Goal: Information Seeking & Learning: Learn about a topic

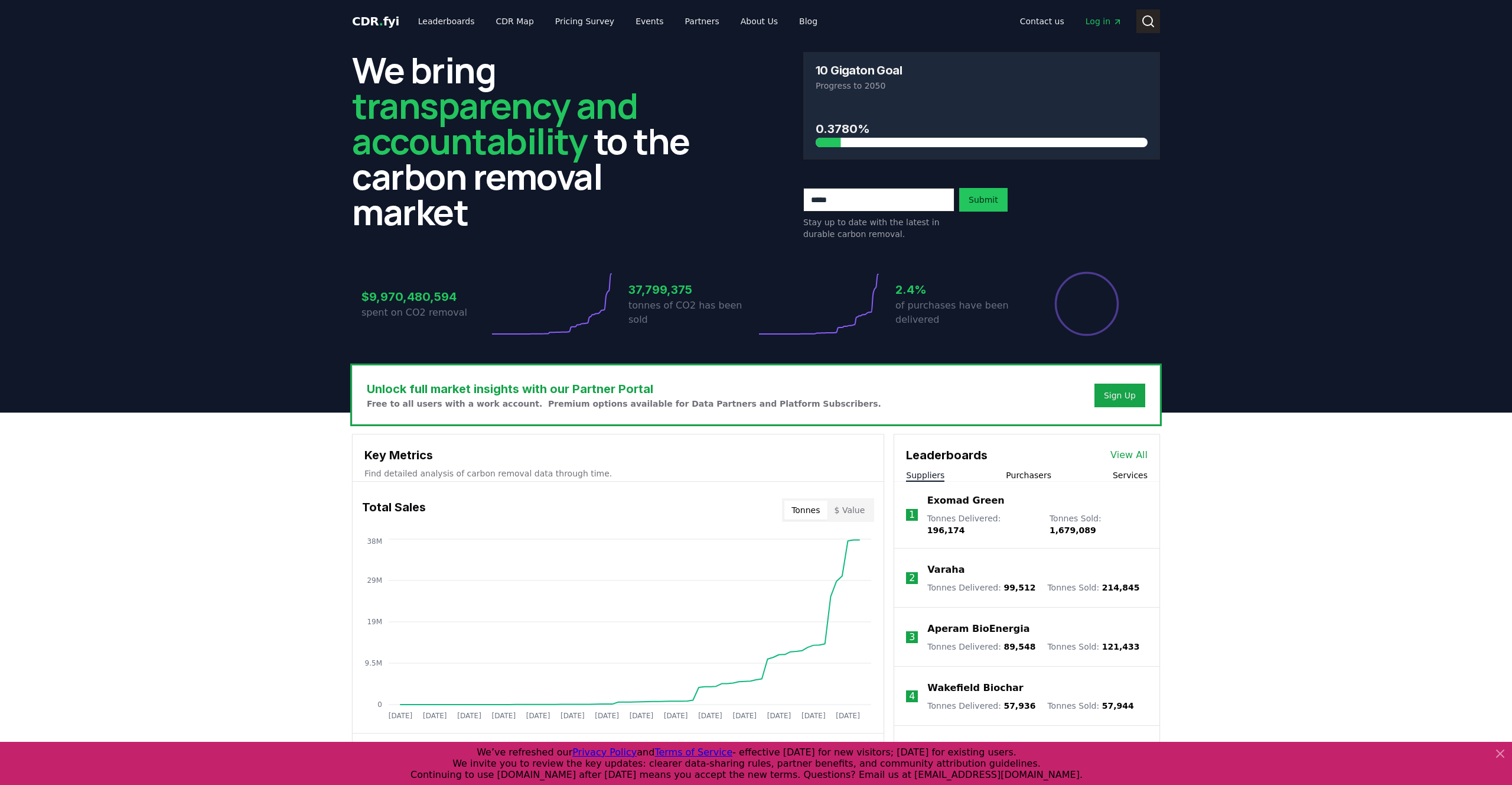
click at [1154, 19] on icon at bounding box center [1148, 21] width 14 height 14
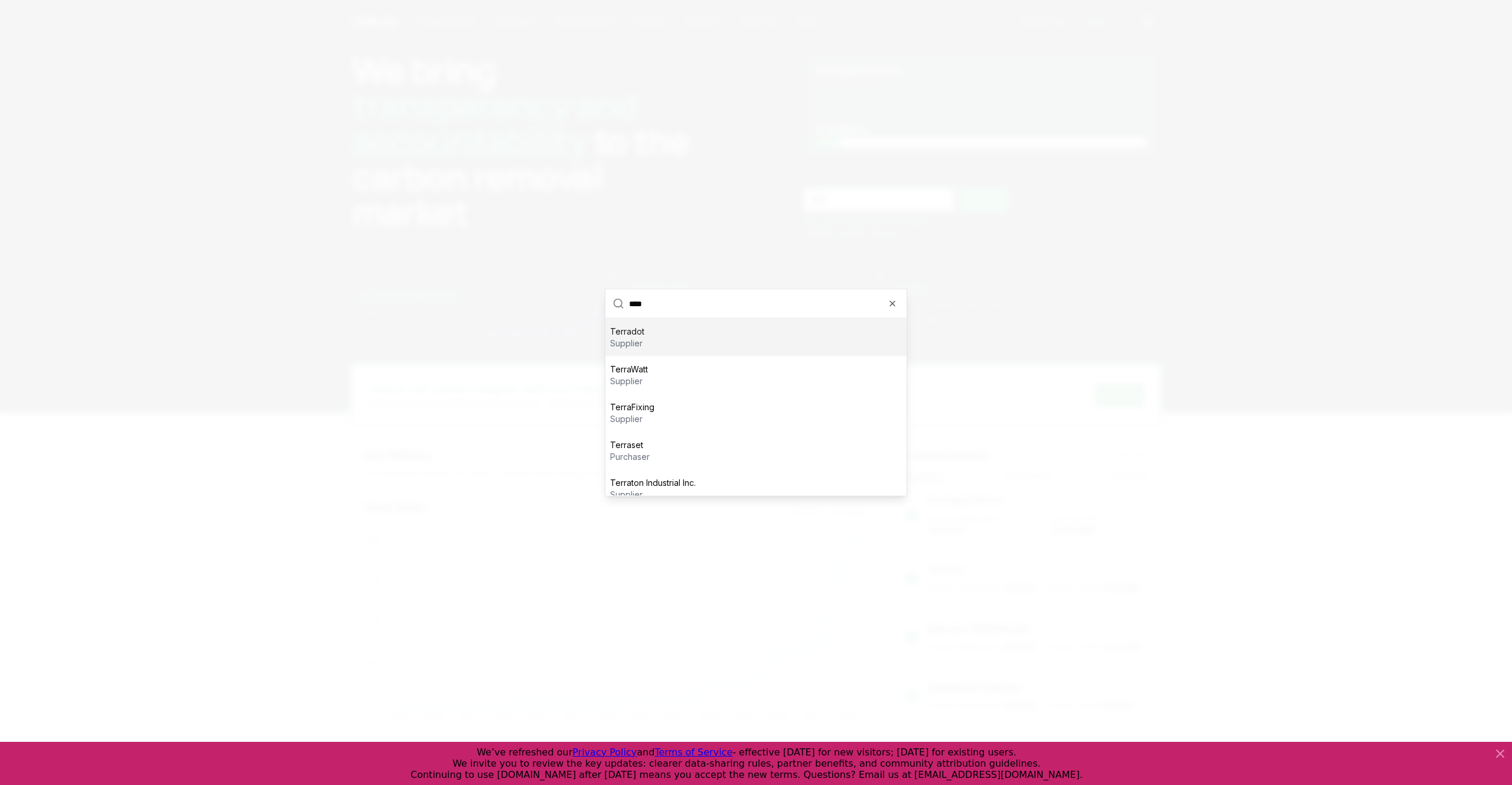
type input "****"
click at [748, 334] on div "Terradot supplier" at bounding box center [756, 338] width 301 height 38
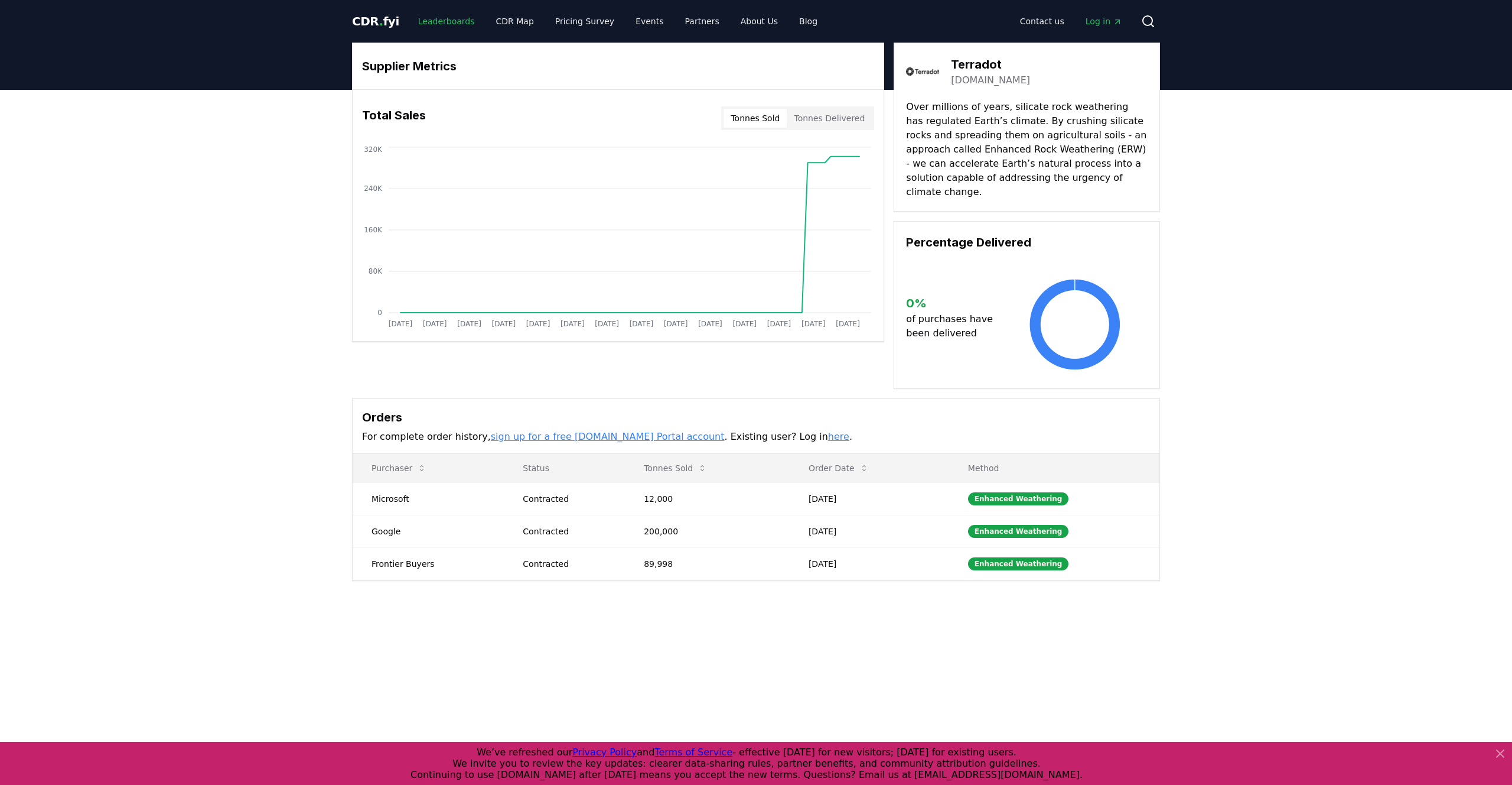
click at [433, 16] on link "Leaderboards" at bounding box center [446, 21] width 75 height 22
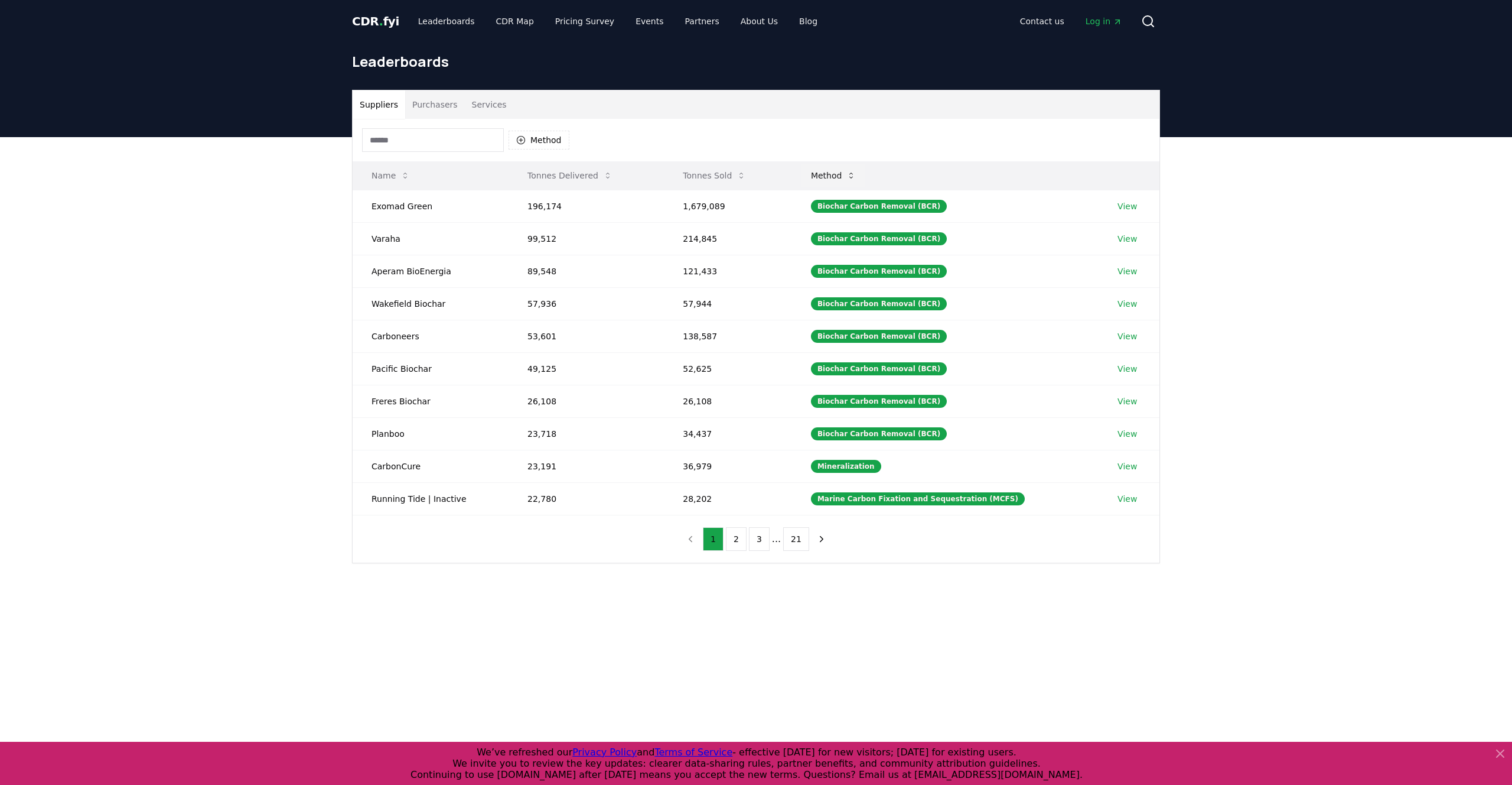
click at [855, 178] on button "Method" at bounding box center [834, 175] width 64 height 23
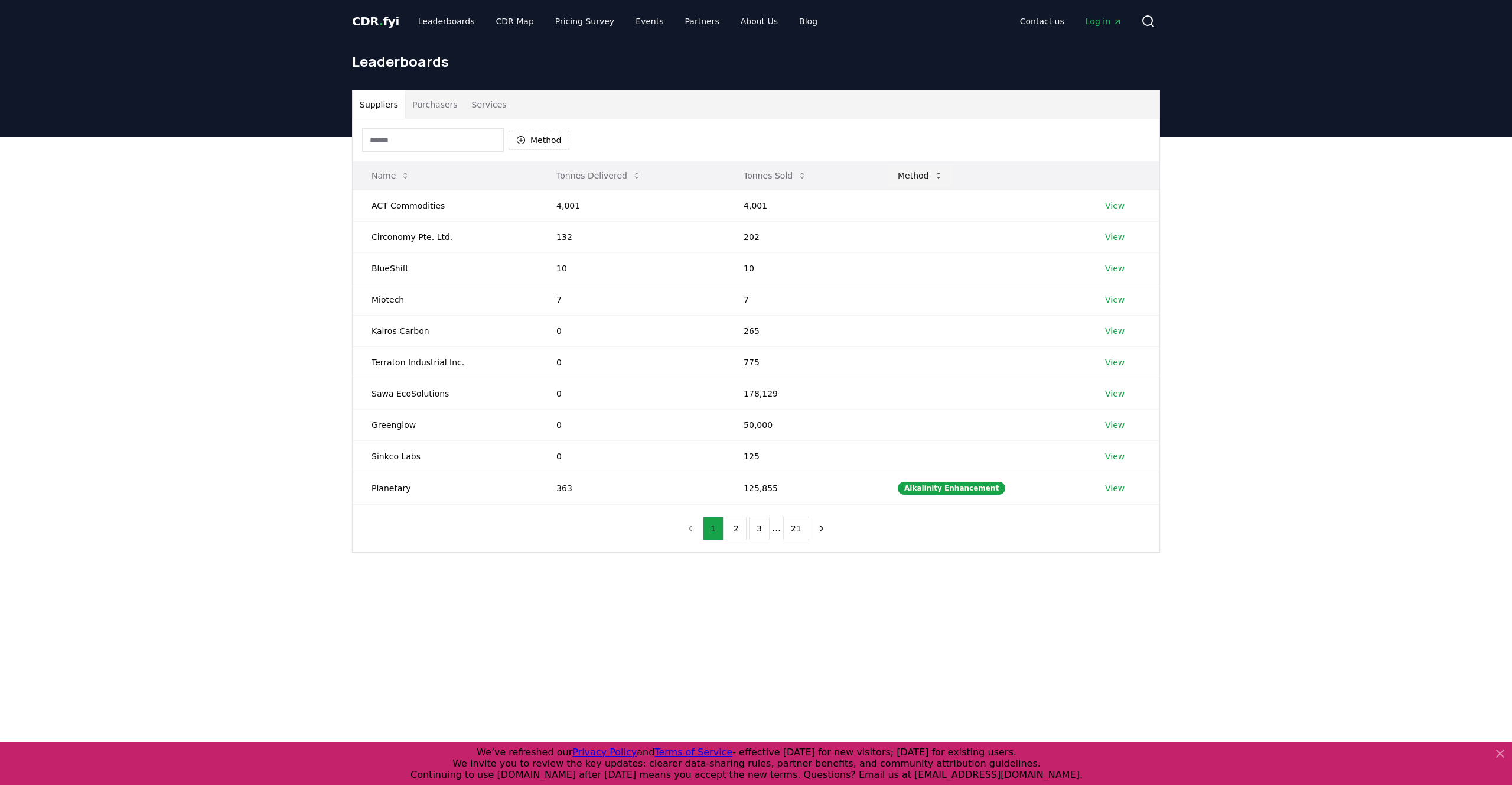
click at [929, 174] on button "Method" at bounding box center [921, 175] width 64 height 23
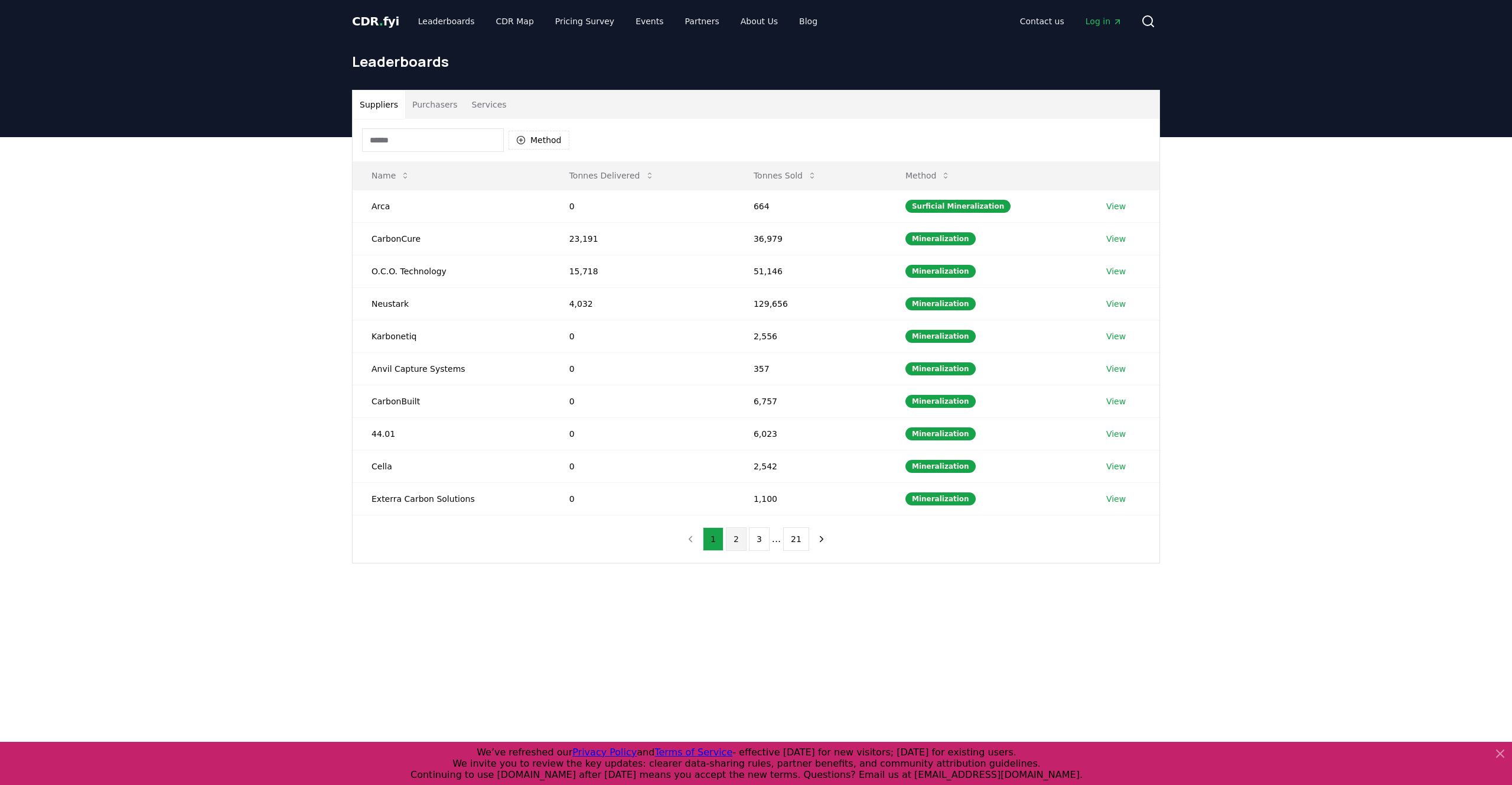
click at [737, 540] on button "2" at bounding box center [736, 538] width 21 height 23
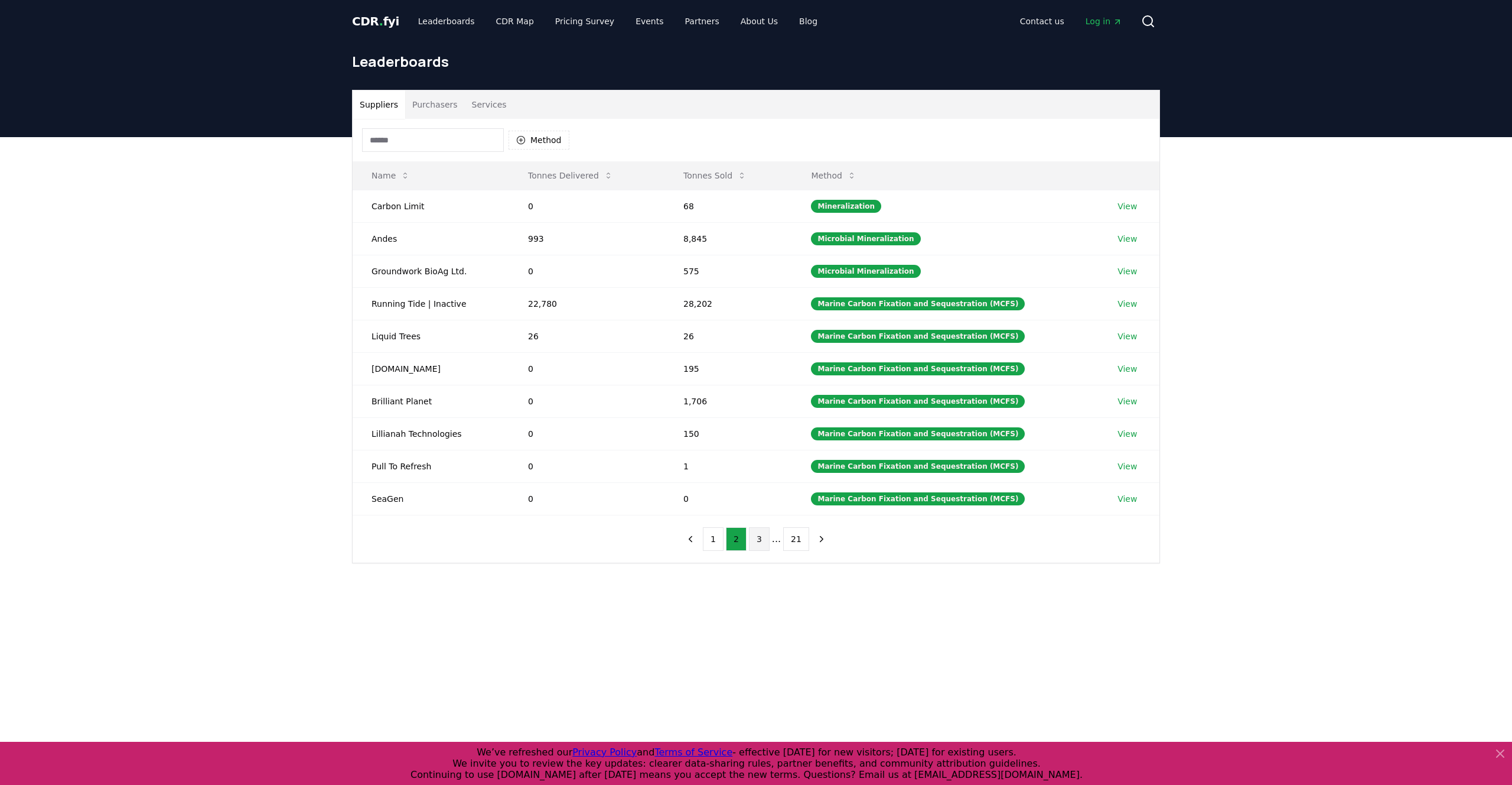
click at [758, 542] on button "3" at bounding box center [759, 538] width 21 height 23
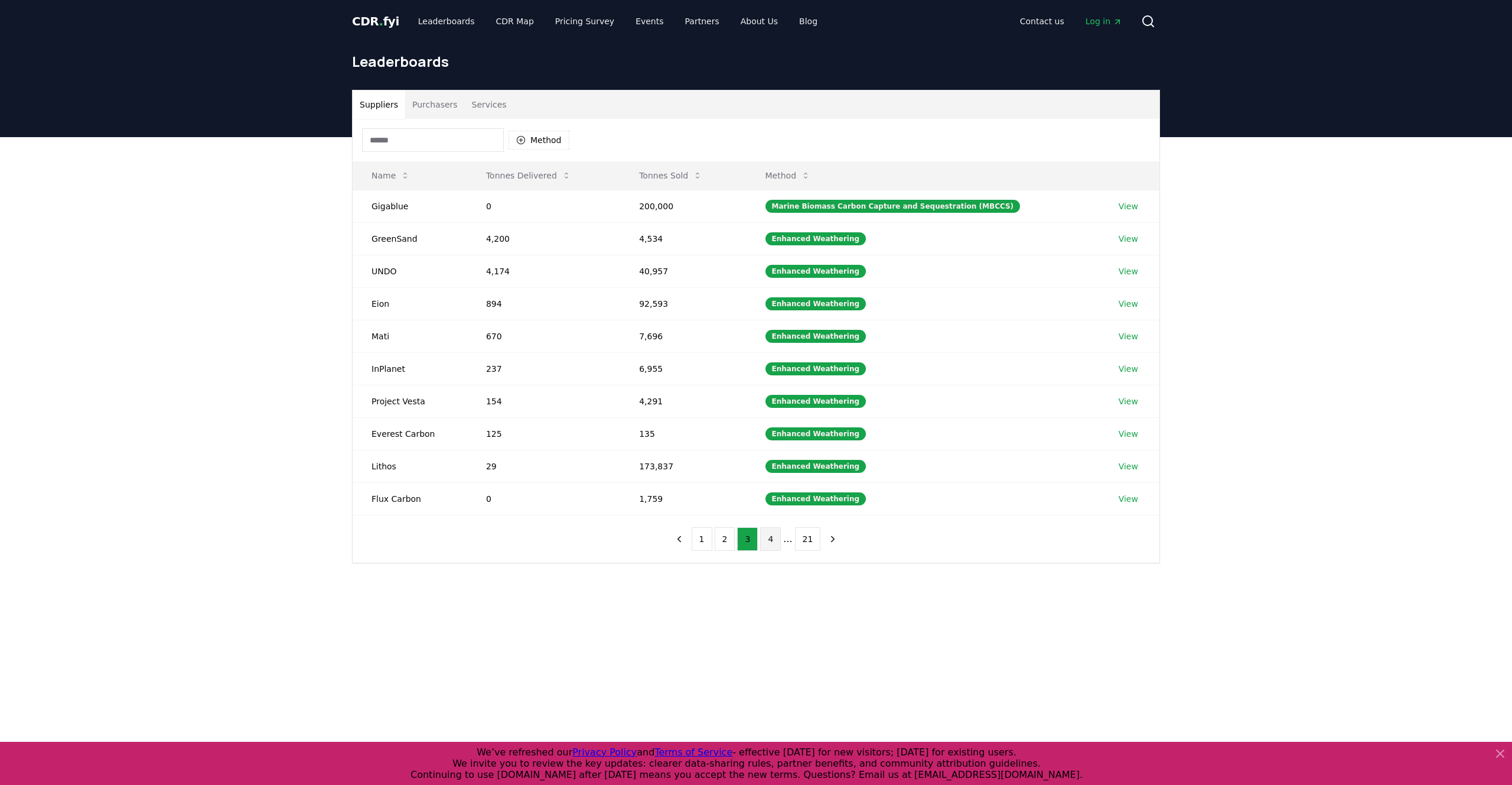
click at [766, 545] on button "4" at bounding box center [771, 538] width 21 height 23
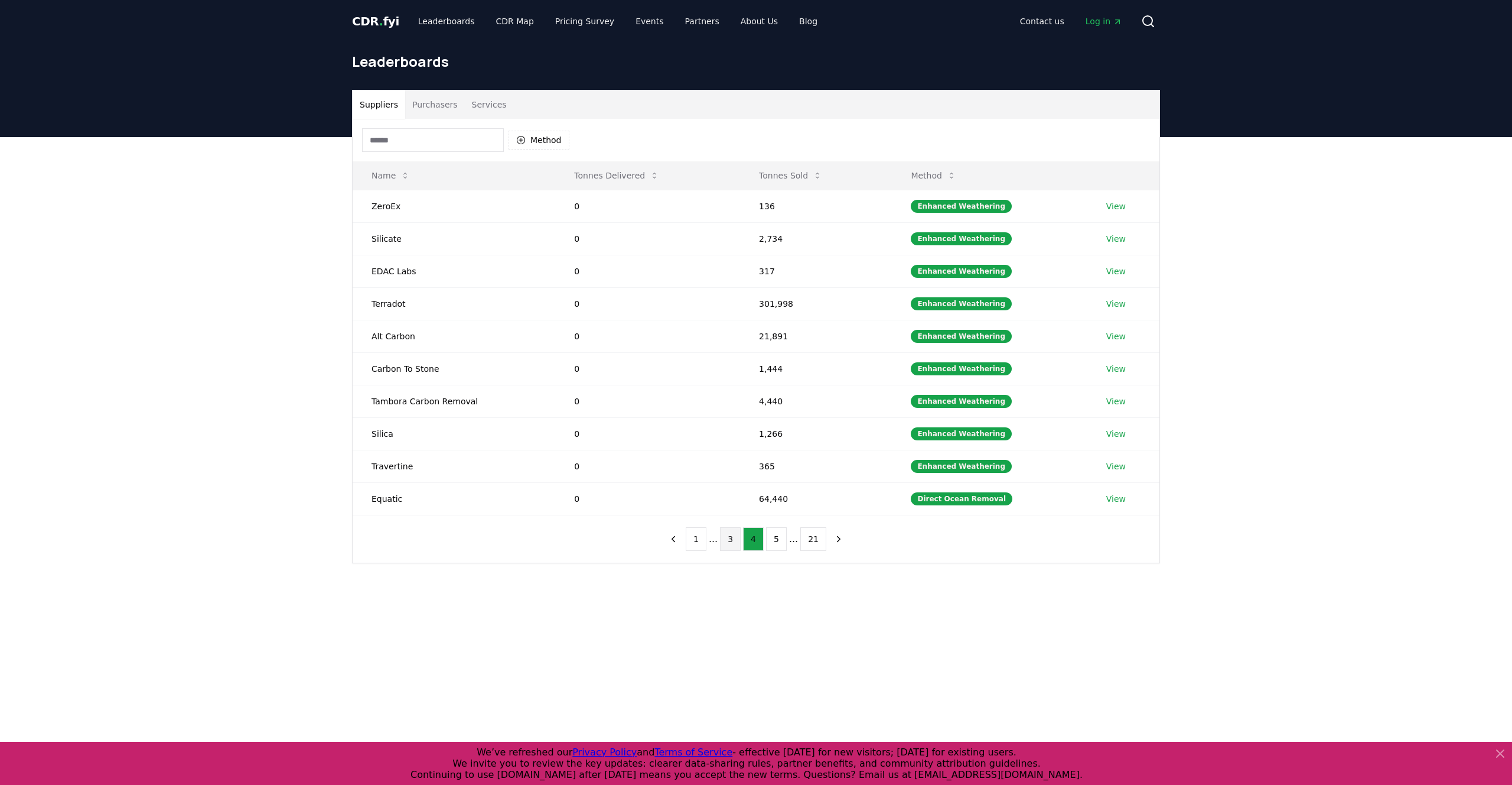
click at [735, 535] on button "3" at bounding box center [731, 538] width 21 height 23
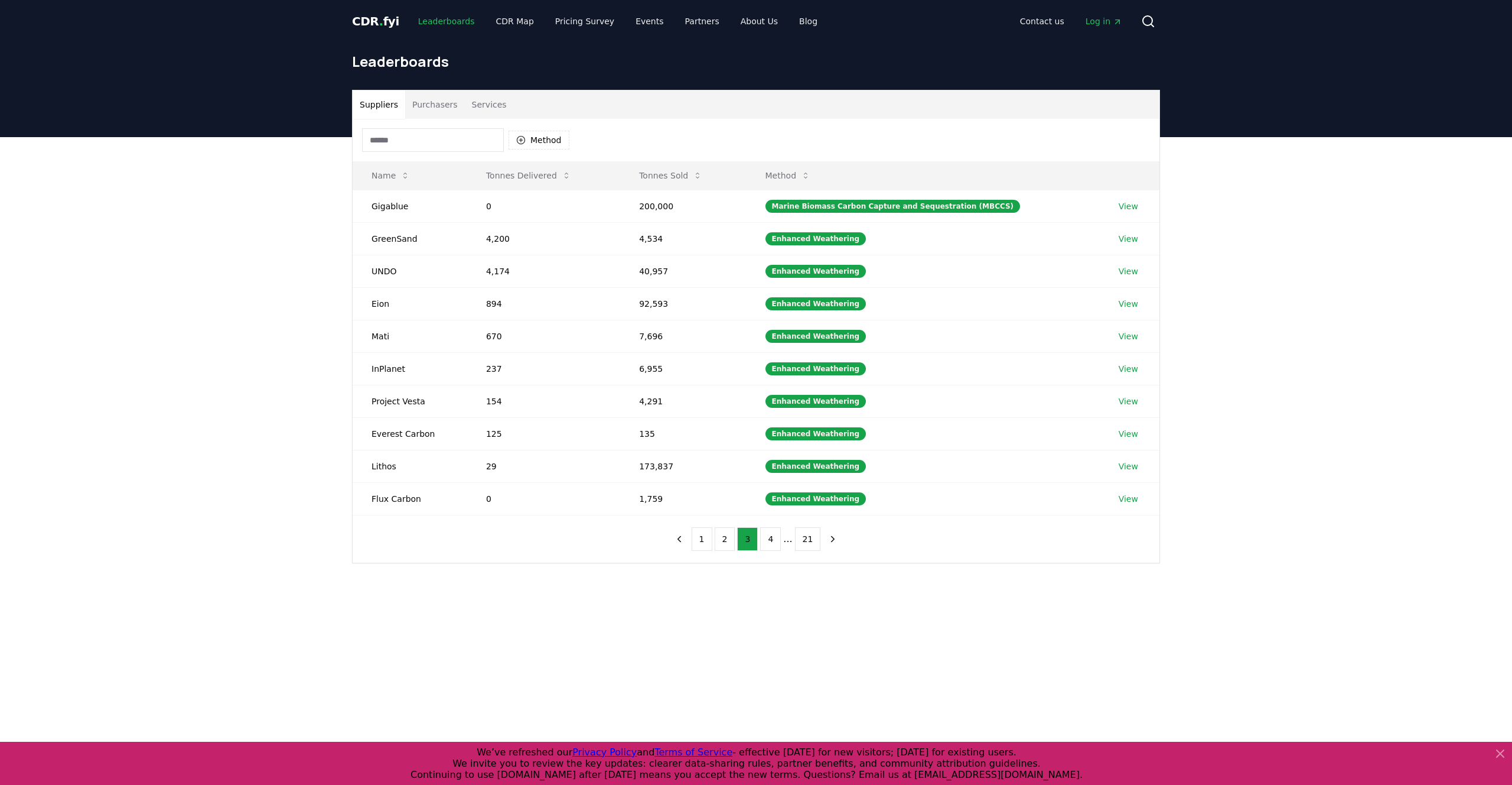
click at [428, 16] on link "Leaderboards" at bounding box center [446, 21] width 75 height 22
click at [368, 11] on div "CDR . fyi Leaderboards CDR Map Pricing Survey Events Partners About Us Blog" at bounding box center [590, 21] width 475 height 22
click at [368, 17] on span "CDR . fyi" at bounding box center [376, 21] width 48 height 14
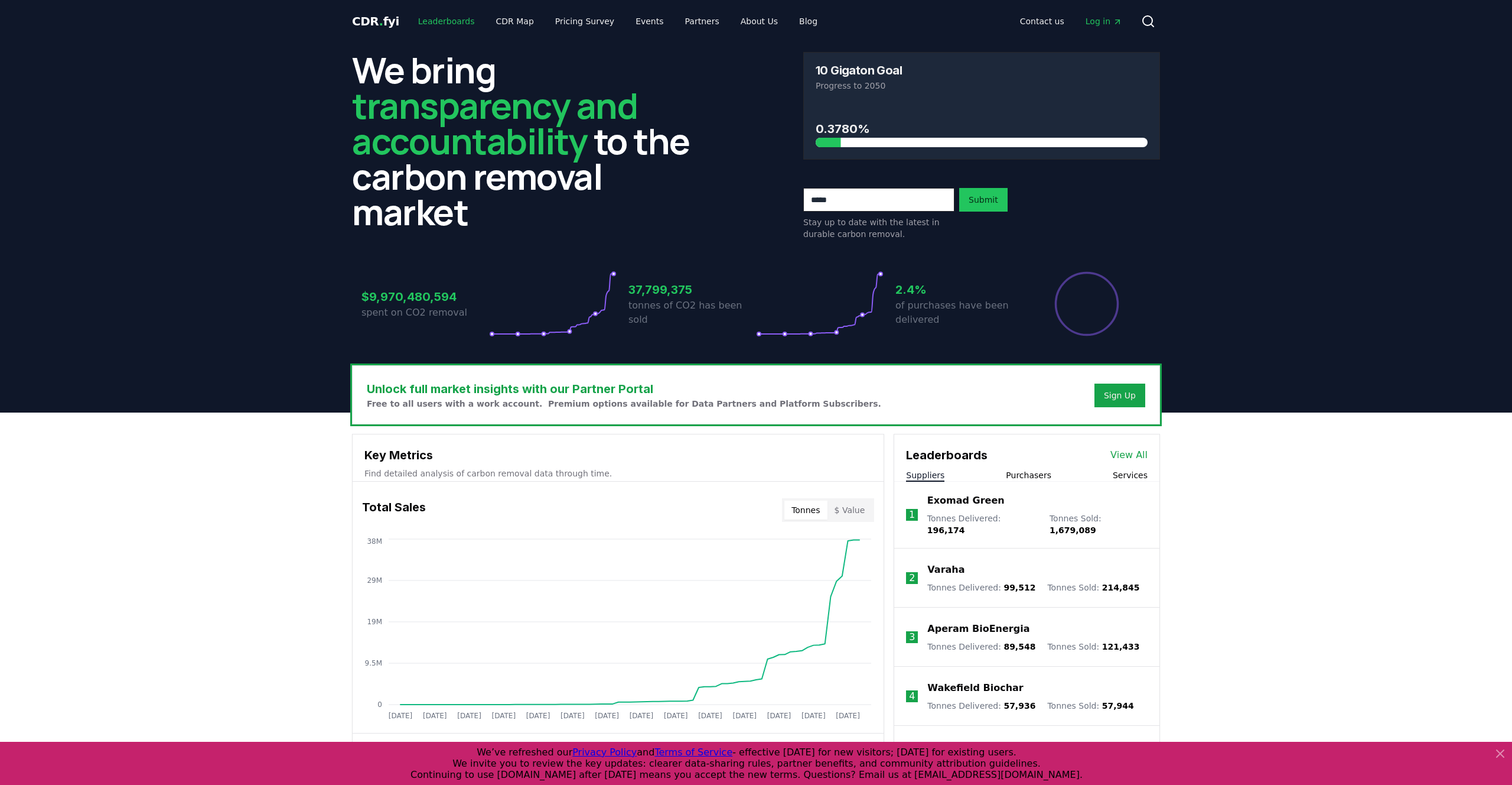
click at [447, 23] on link "Leaderboards" at bounding box center [446, 21] width 75 height 22
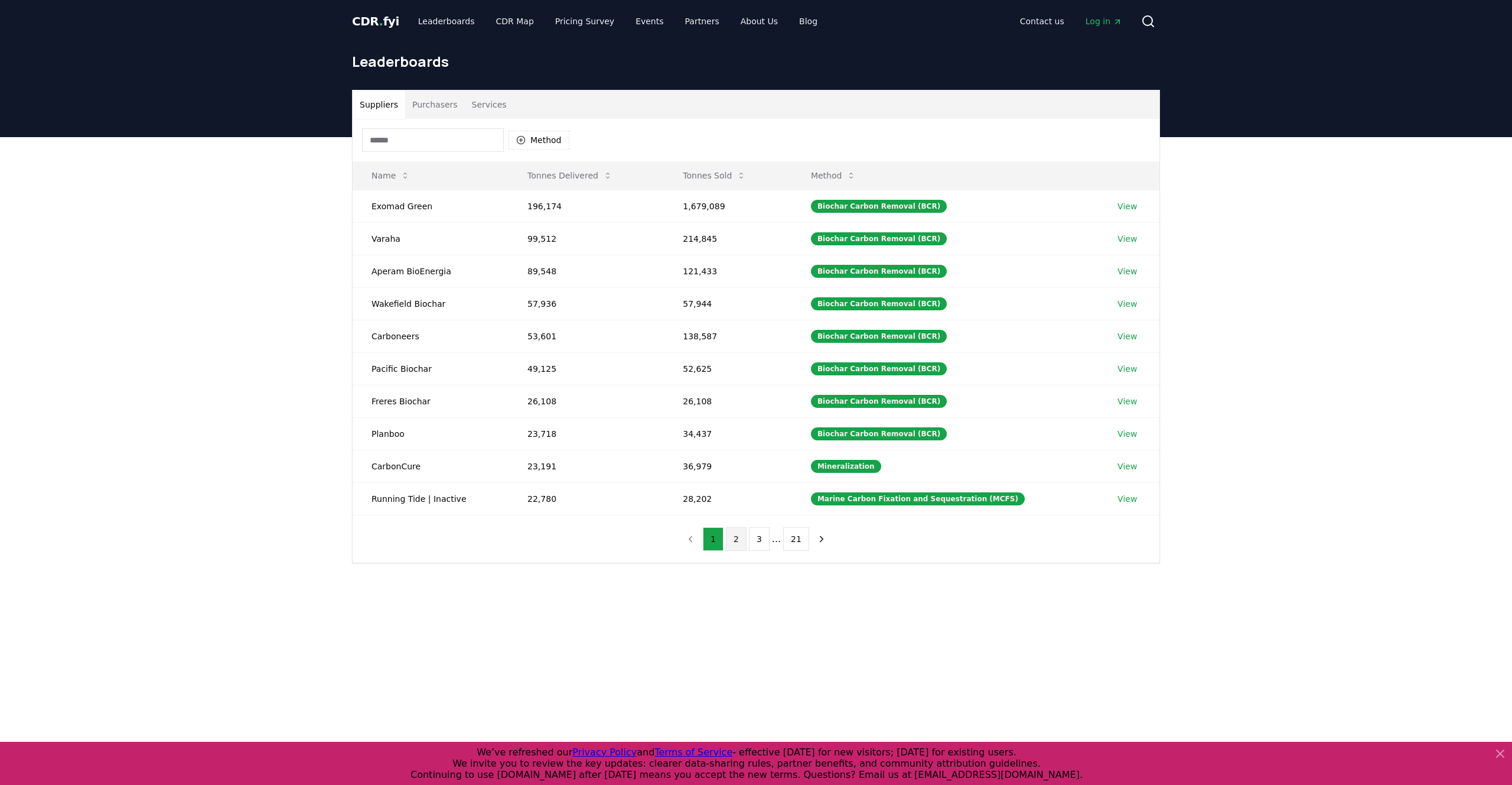
click at [735, 537] on button "2" at bounding box center [736, 538] width 21 height 23
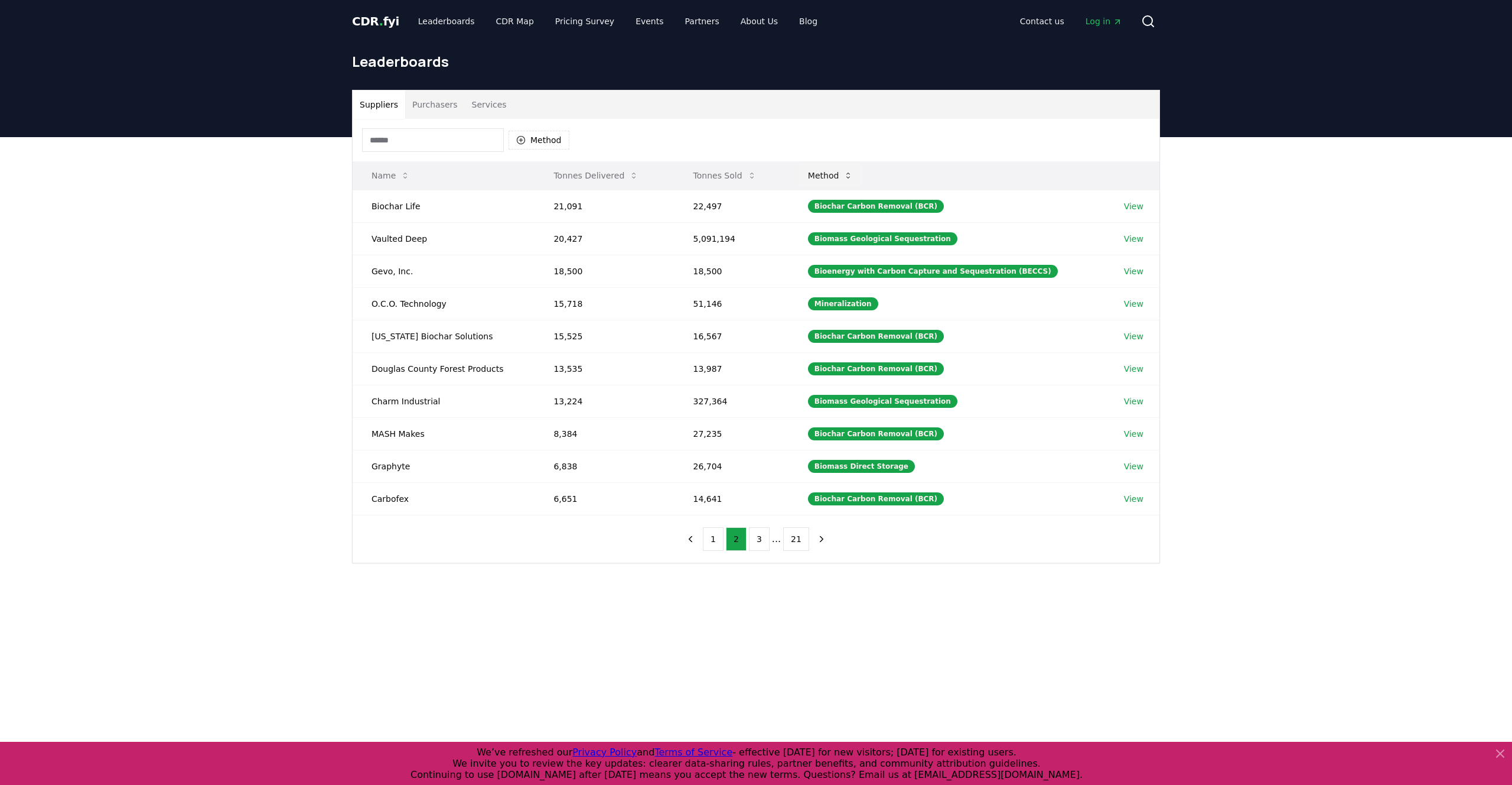
click at [844, 183] on button "Method" at bounding box center [830, 175] width 64 height 23
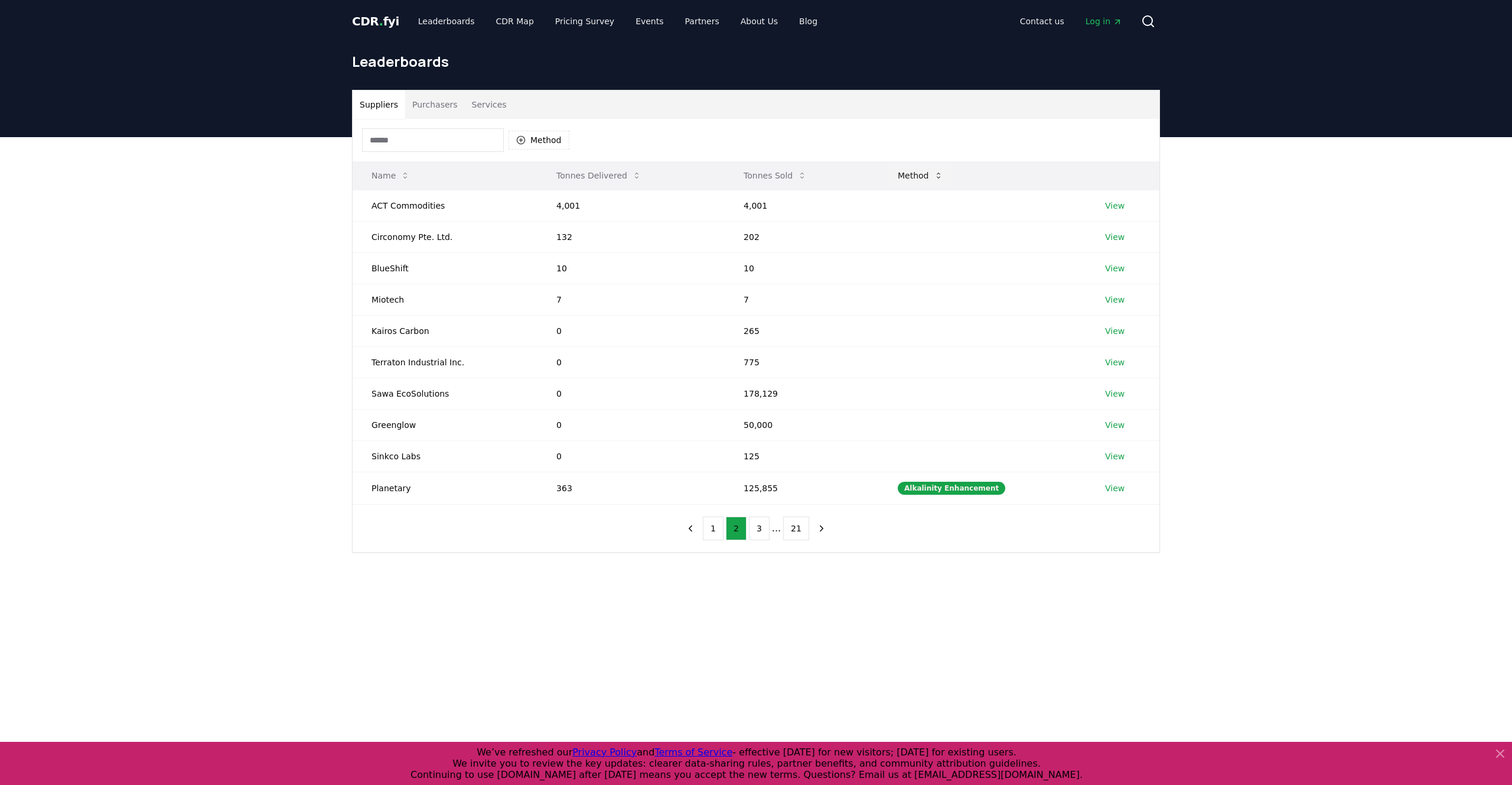
click at [920, 179] on button "Method" at bounding box center [921, 175] width 64 height 23
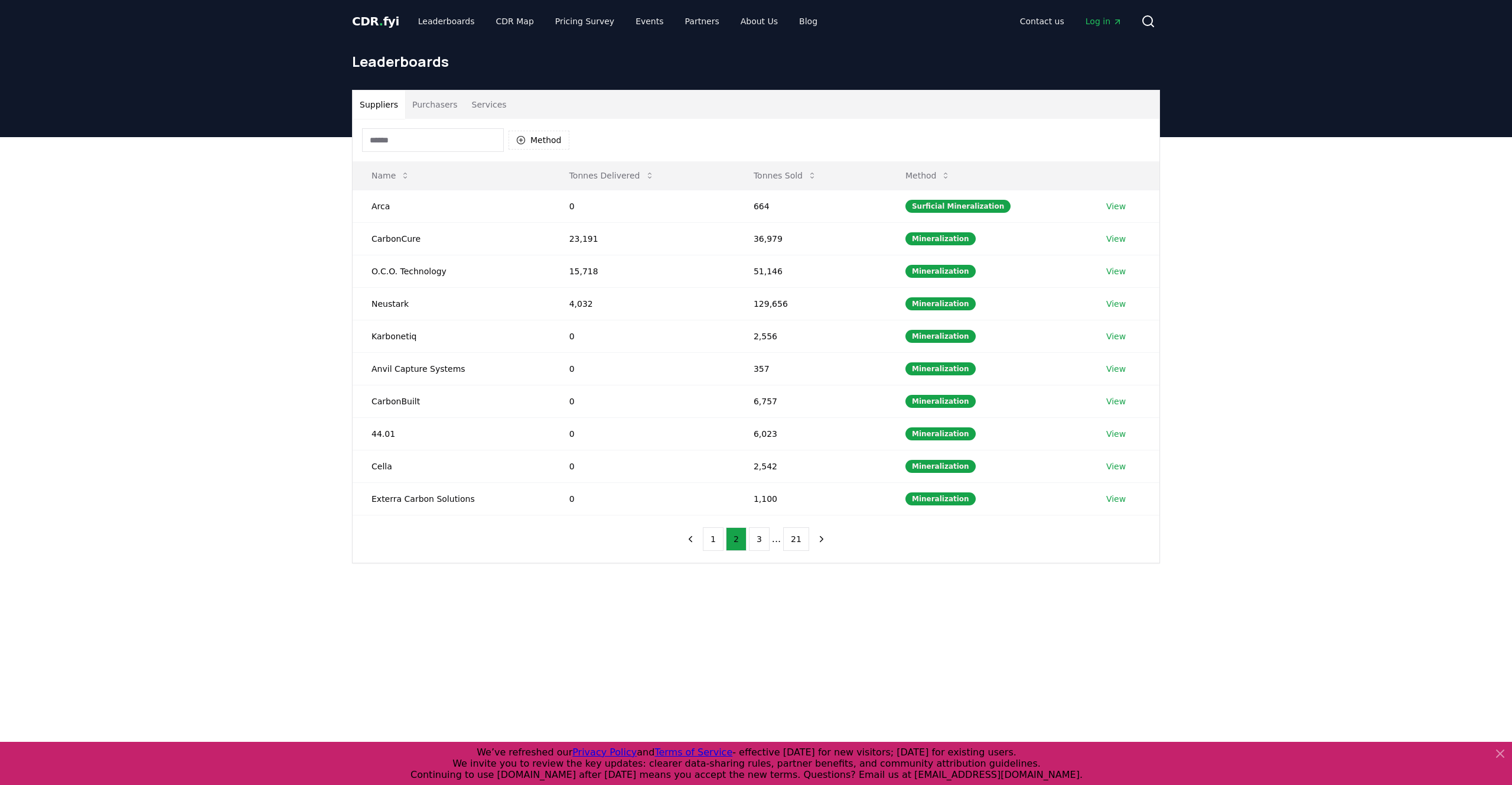
click at [725, 543] on ul "1 2 3 ... 21" at bounding box center [756, 538] width 107 height 23
click at [720, 542] on button "1" at bounding box center [714, 538] width 21 height 23
click at [753, 539] on button "3" at bounding box center [759, 538] width 21 height 23
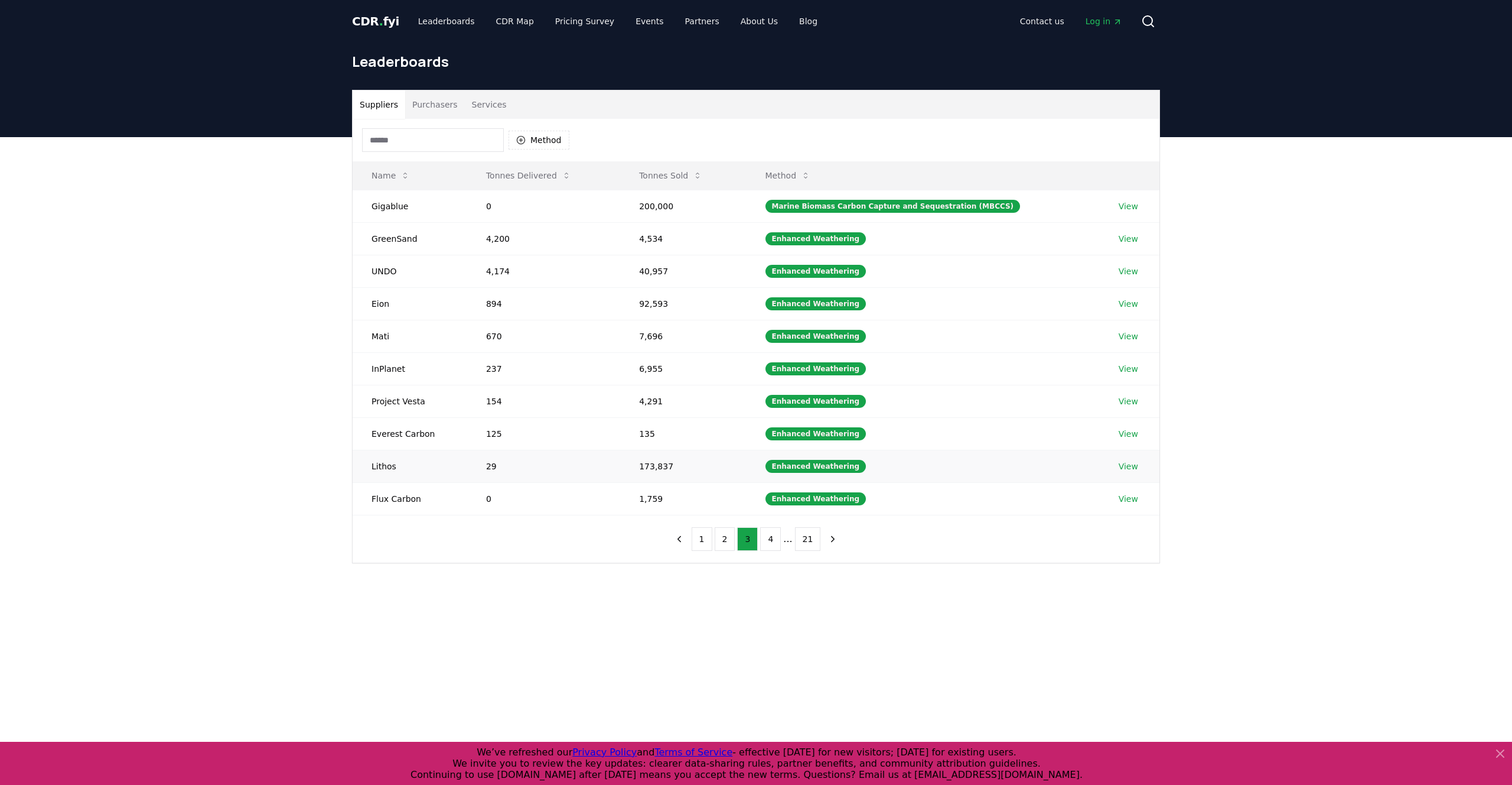
click at [425, 468] on td "Lithos" at bounding box center [410, 466] width 114 height 33
click at [1127, 468] on link "View" at bounding box center [1128, 466] width 20 height 12
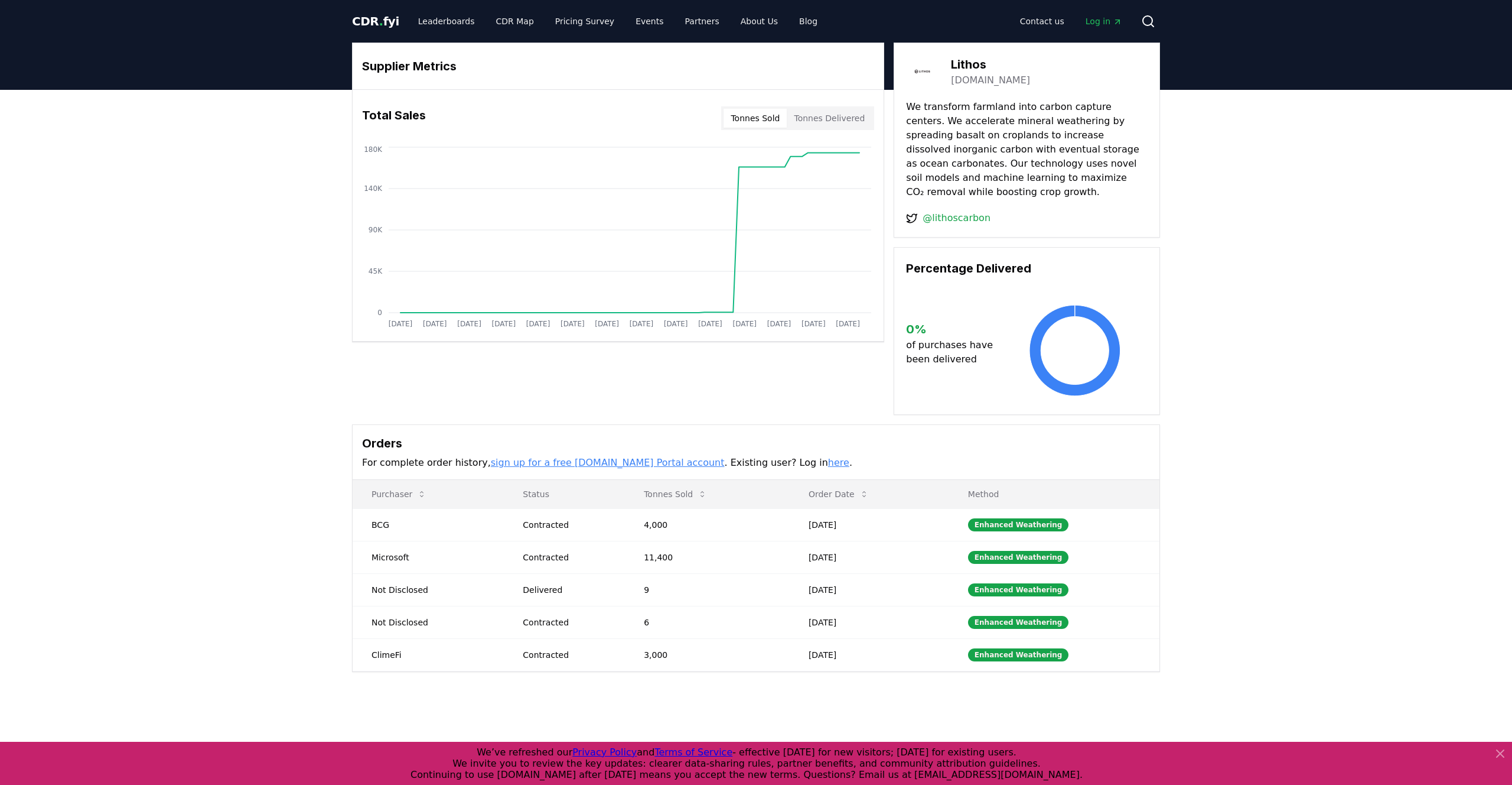
click at [382, 17] on span "CDR . fyi" at bounding box center [376, 21] width 48 height 14
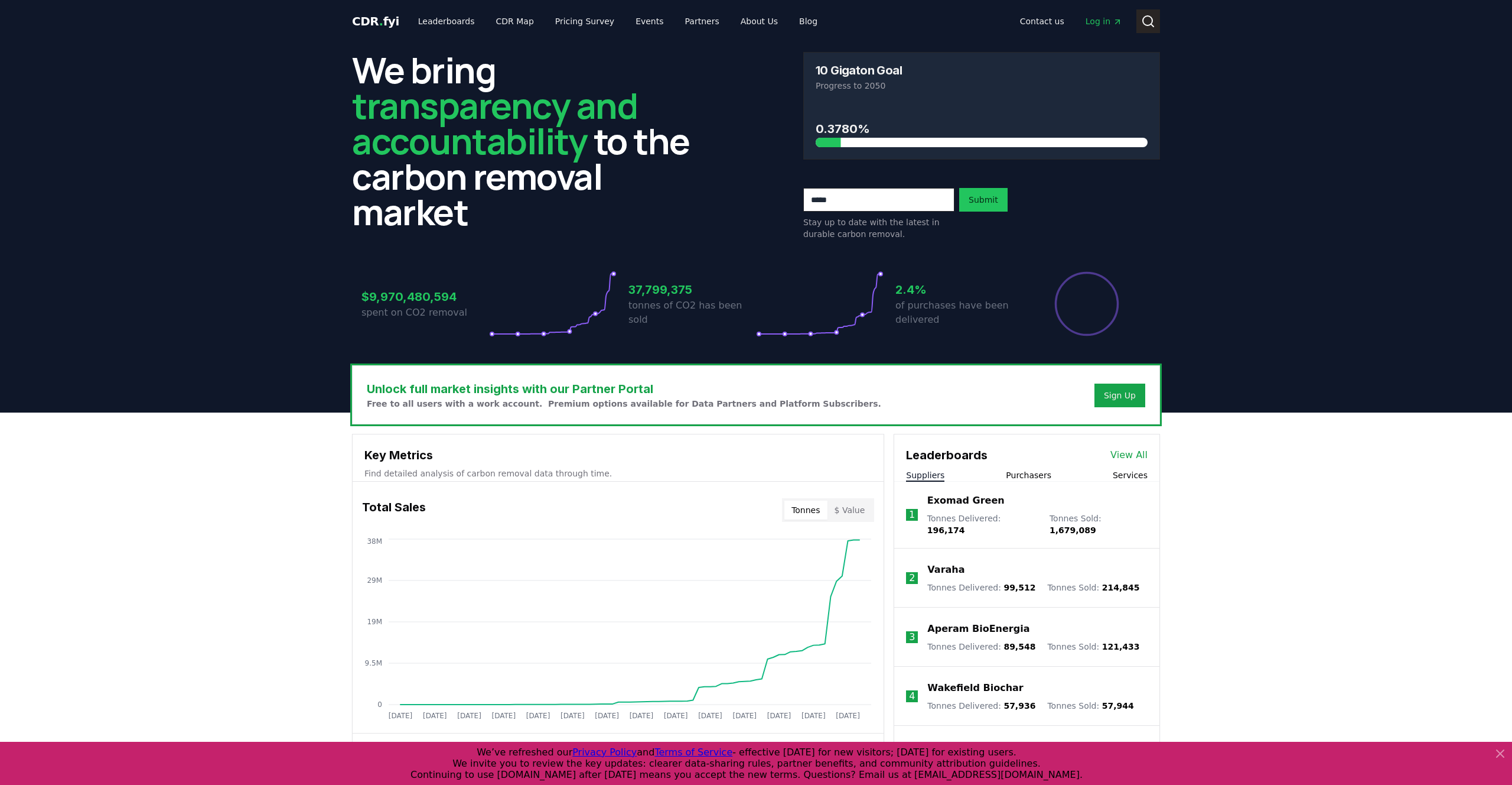
click at [1147, 20] on icon at bounding box center [1148, 21] width 14 height 14
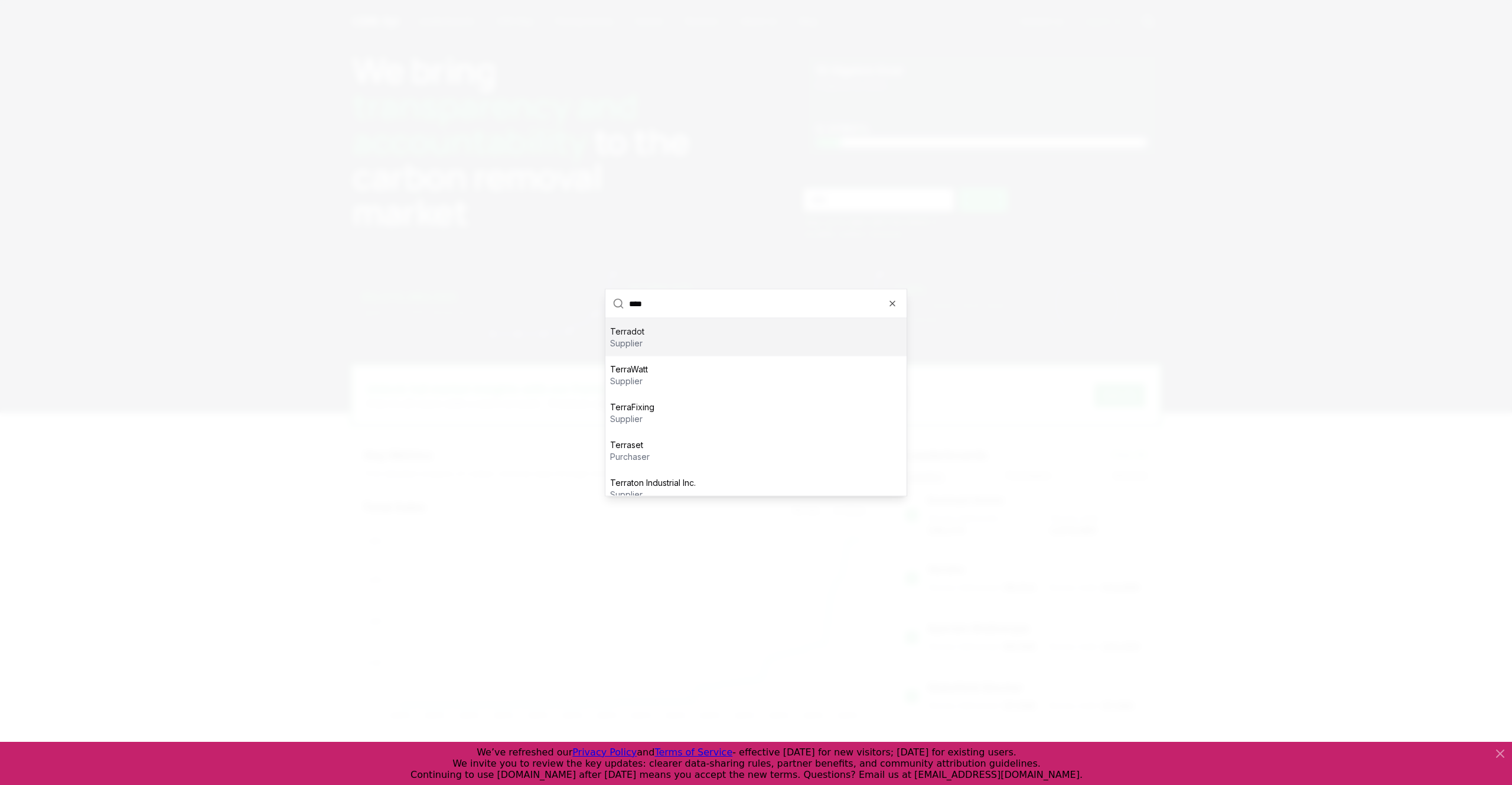
type input "****"
click at [763, 342] on div "Terradot supplier" at bounding box center [756, 338] width 301 height 38
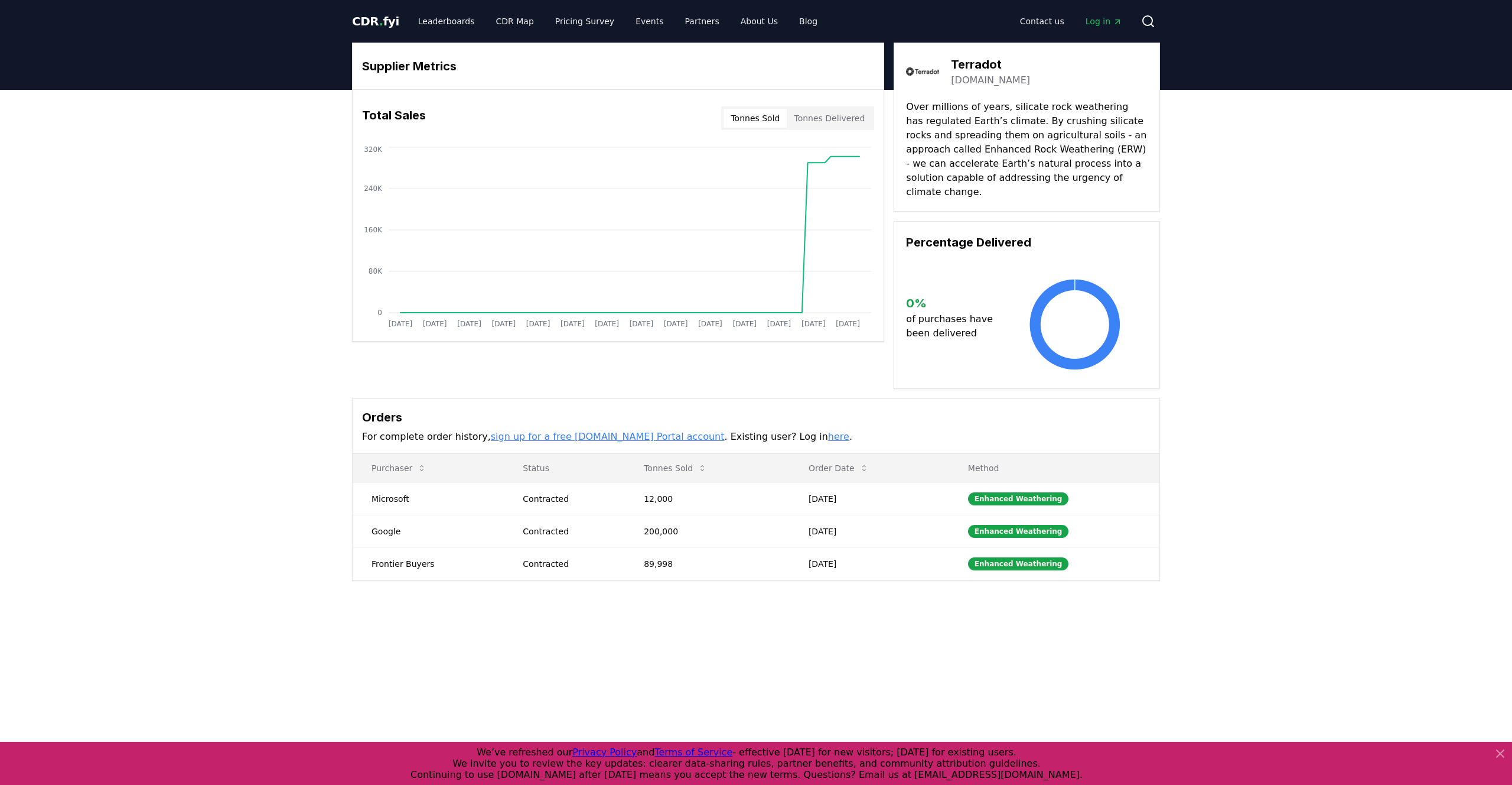
click at [839, 95] on div "Total Sales Tonnes Sold Tonnes Delivered [DATE] [DATE] [DATE] [DATE] [DATE] [DA…" at bounding box center [617, 216] width 531 height 251
click at [828, 116] on button "Tonnes Delivered" at bounding box center [830, 119] width 85 height 19
click at [771, 122] on button "Tonnes Sold" at bounding box center [755, 119] width 63 height 19
click at [828, 431] on link "here" at bounding box center [838, 436] width 22 height 11
